Goal: Task Accomplishment & Management: Use online tool/utility

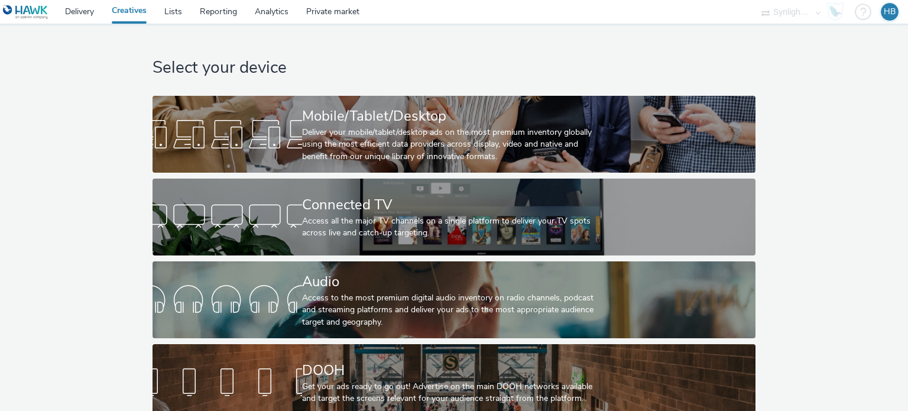
scroll to position [24, 0]
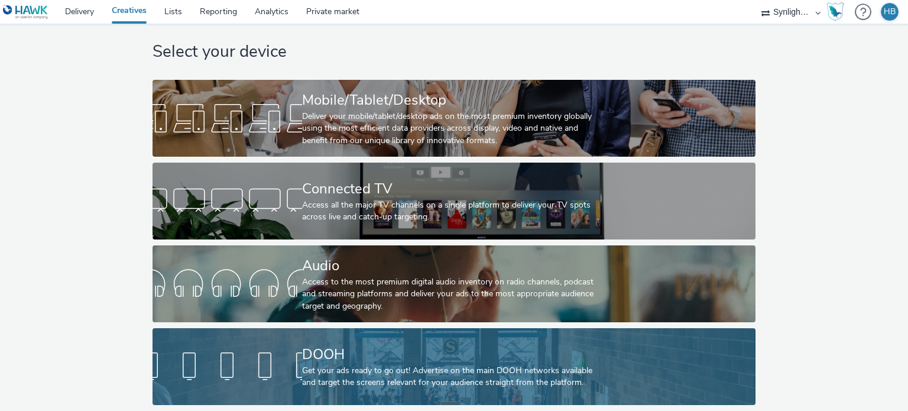
click at [414, 387] on div "DOOH Get your ads ready to go out! Advertise on the main DOOH networks availabl…" at bounding box center [451, 366] width 299 height 77
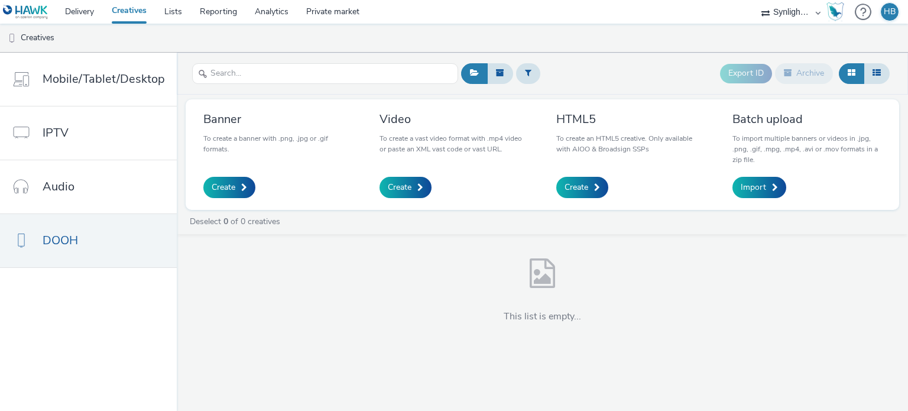
click at [246, 208] on div "Banner To create a banner with .png, .jpg or .gif formats. Create Video To crea…" at bounding box center [542, 154] width 713 height 110
click at [241, 188] on span at bounding box center [244, 187] width 6 height 8
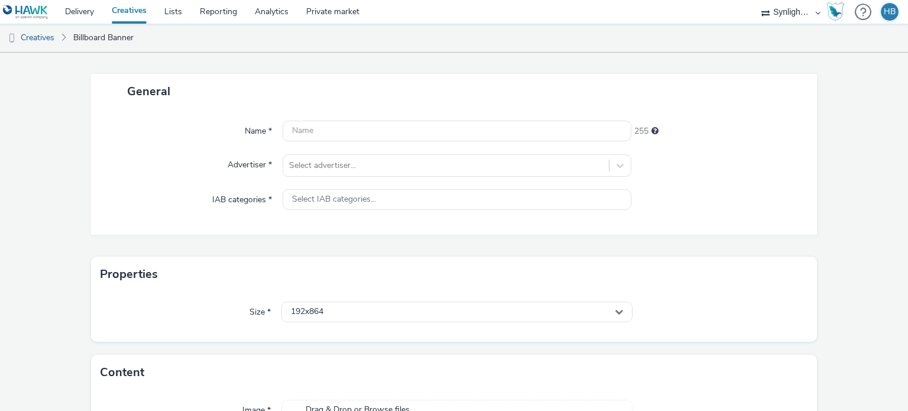
scroll to position [52, 0]
click at [386, 171] on div "Select advertiser..." at bounding box center [445, 164] width 325 height 19
click at [177, 170] on div "Advertiser *" at bounding box center [193, 164] width 180 height 22
click at [363, 210] on div "Name * 255 Advertiser * Select advertiser... IAB categories * Select IAB catego…" at bounding box center [454, 171] width 726 height 126
click at [360, 206] on div "Select IAB categories..." at bounding box center [456, 198] width 348 height 21
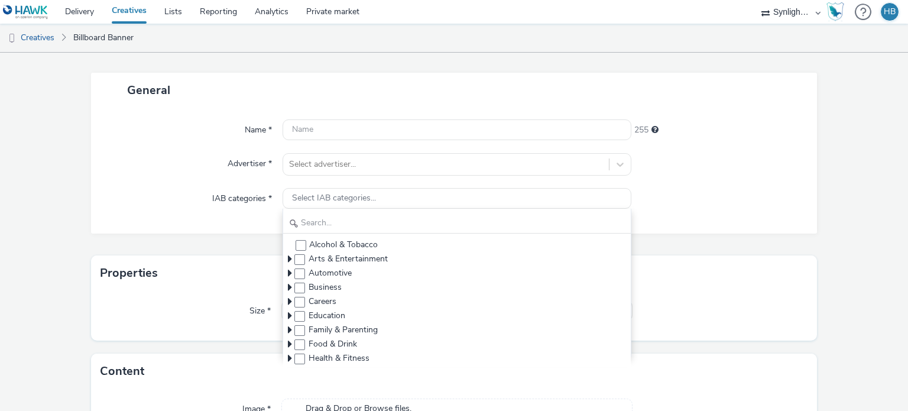
click at [147, 206] on div "IAB categories *" at bounding box center [193, 198] width 180 height 21
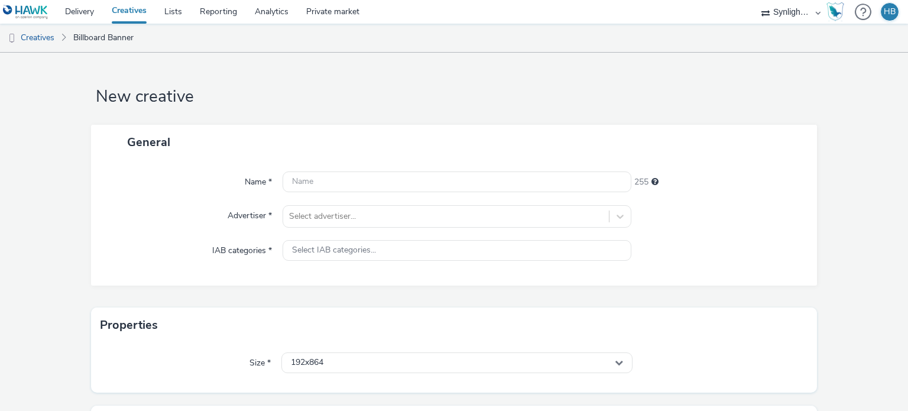
scroll to position [134, 0]
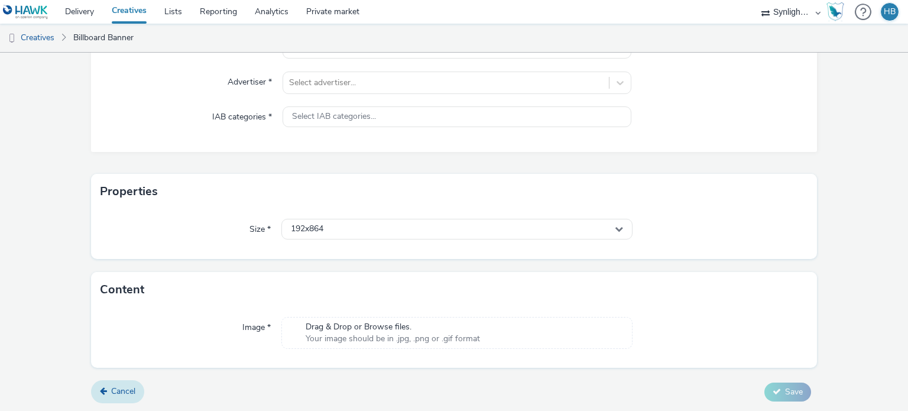
click at [130, 386] on span "Cancel" at bounding box center [123, 390] width 24 height 11
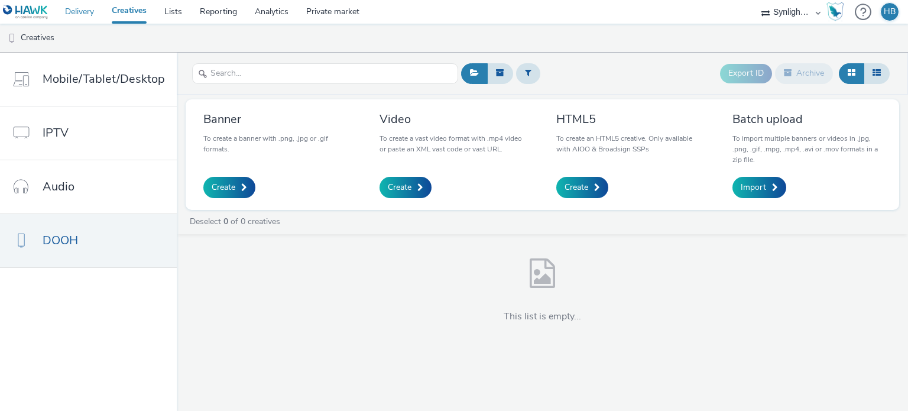
click at [78, 17] on link "Delivery" at bounding box center [79, 12] width 47 height 24
